Goal: Find specific page/section: Find specific page/section

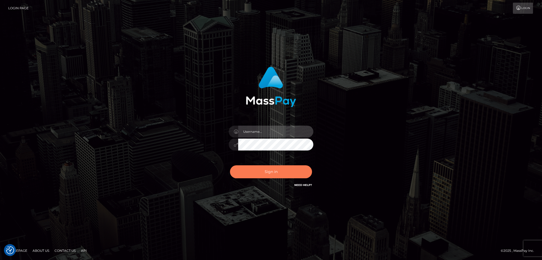
type input "alexstef"
click at [271, 173] on button "Sign in" at bounding box center [271, 171] width 82 height 13
type input "alexstef"
click at [261, 171] on button "Sign in" at bounding box center [271, 171] width 82 height 13
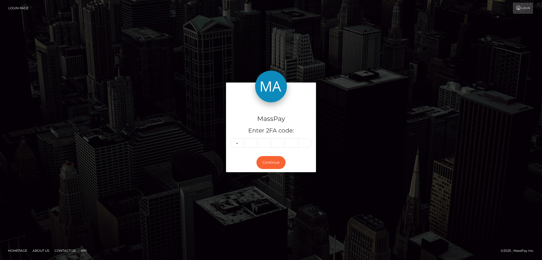
type input "8"
type input "2"
type input "7"
type input "9"
type input "7"
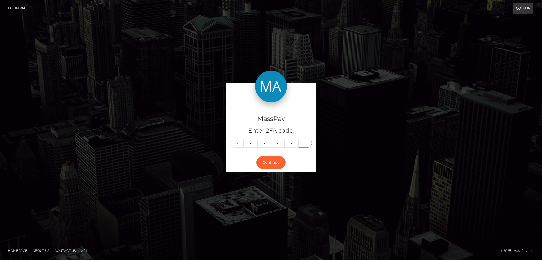
type input "0"
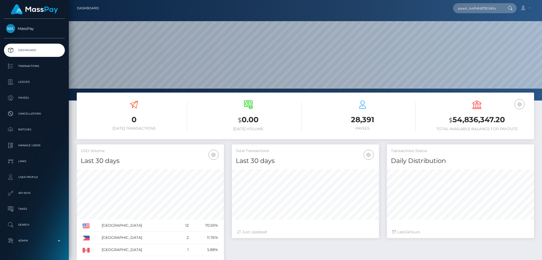
scroll to position [94, 147]
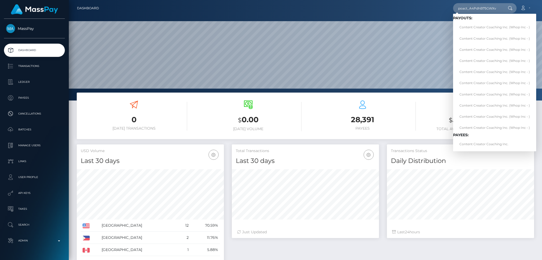
type input "poact_A4PdhB75GWXv"
click at [476, 26] on link "Content Creator Coaching Inc. (Whop Inc - )" at bounding box center [494, 28] width 83 height 10
